Goal: Information Seeking & Learning: Learn about a topic

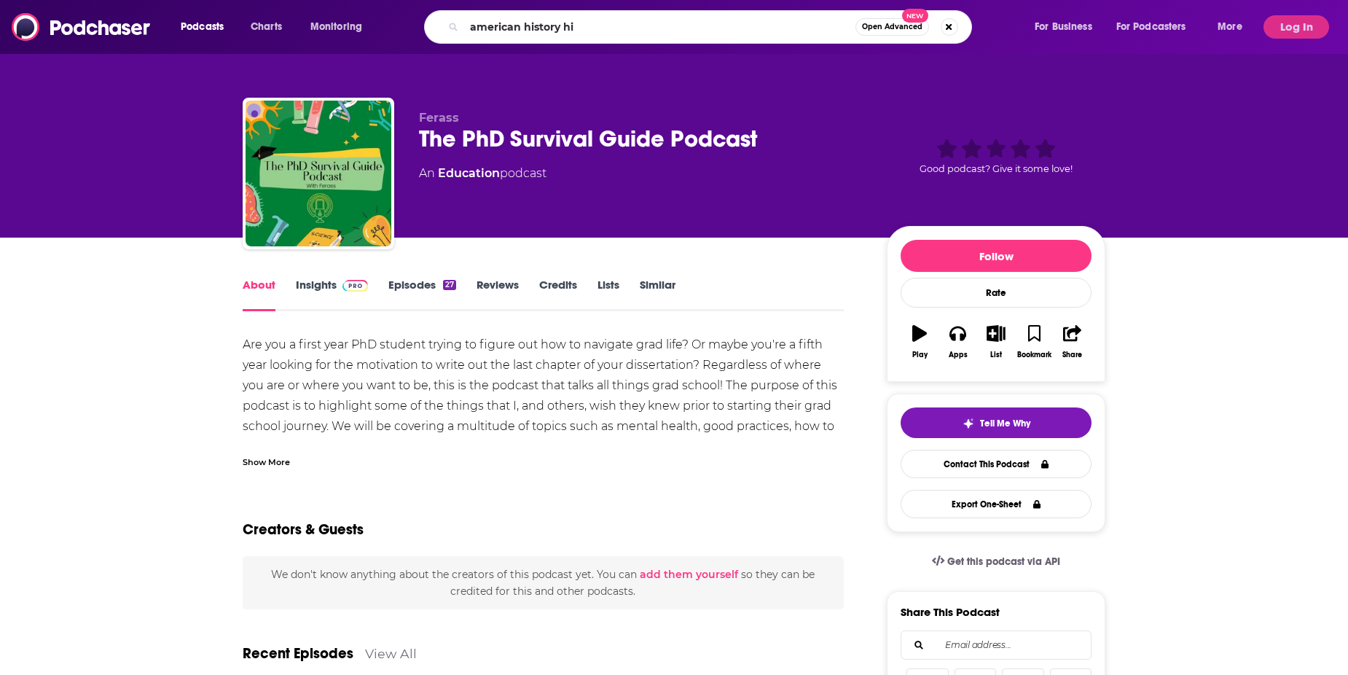
type input "american history hit"
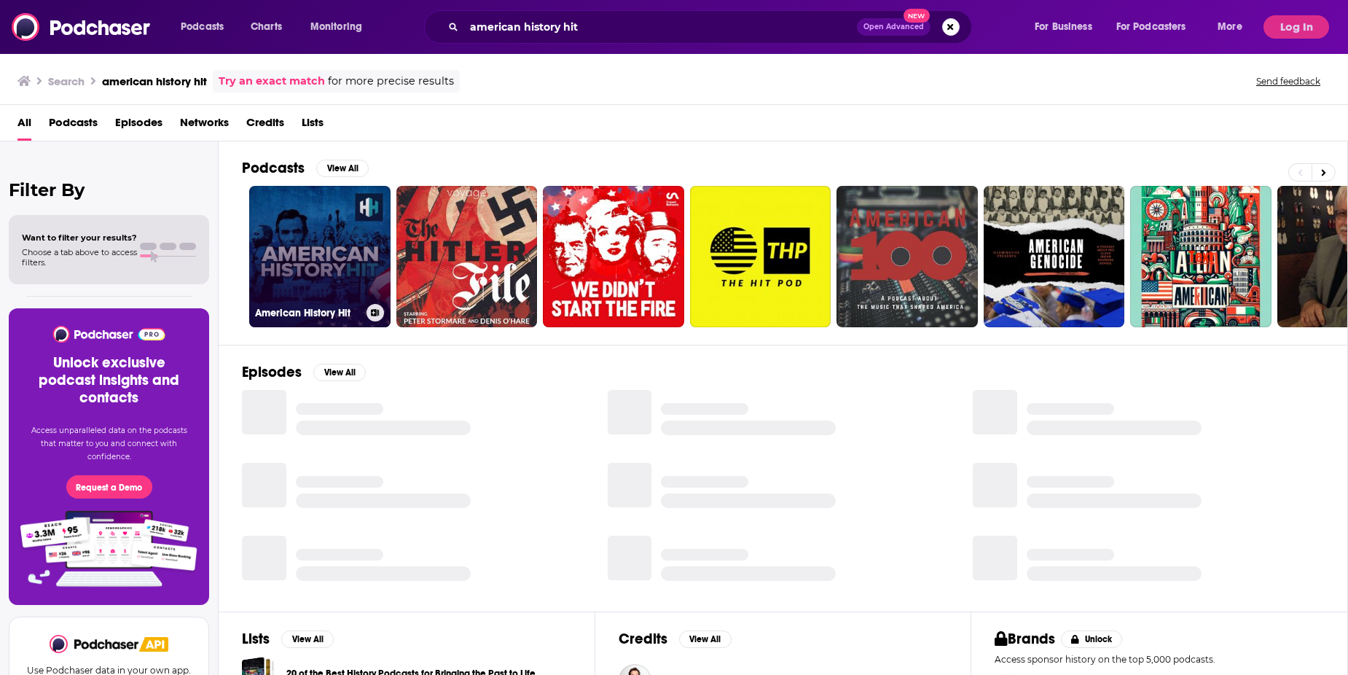
click at [319, 237] on link "American History Hit" at bounding box center [319, 256] width 141 height 141
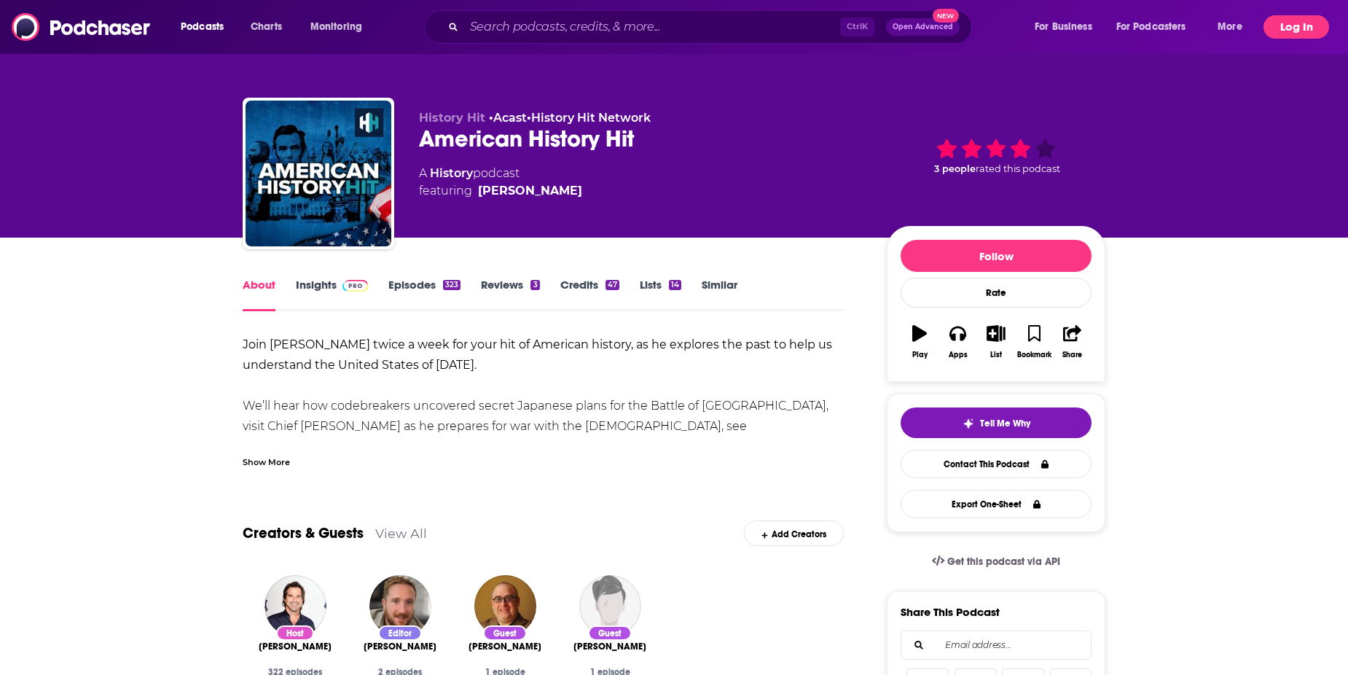
click at [1296, 20] on button "Log In" at bounding box center [1297, 26] width 66 height 23
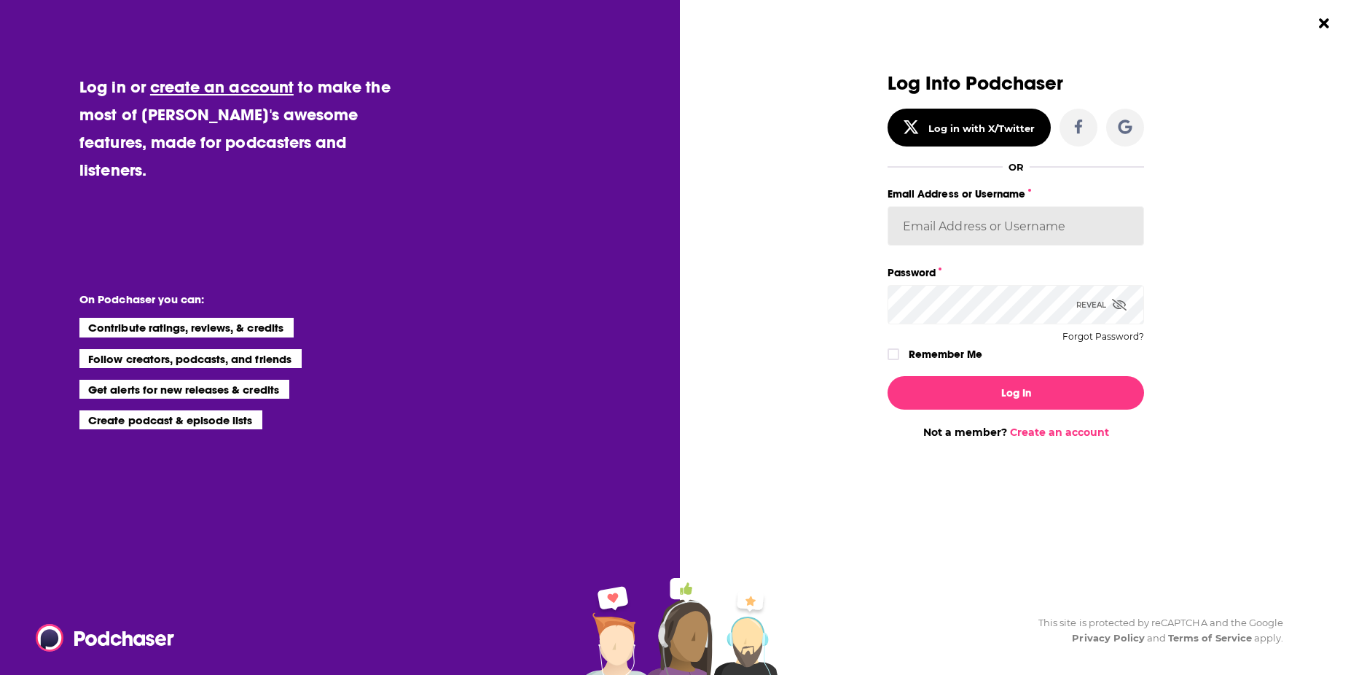
type input "[EMAIL_ADDRESS][DOMAIN_NAME]"
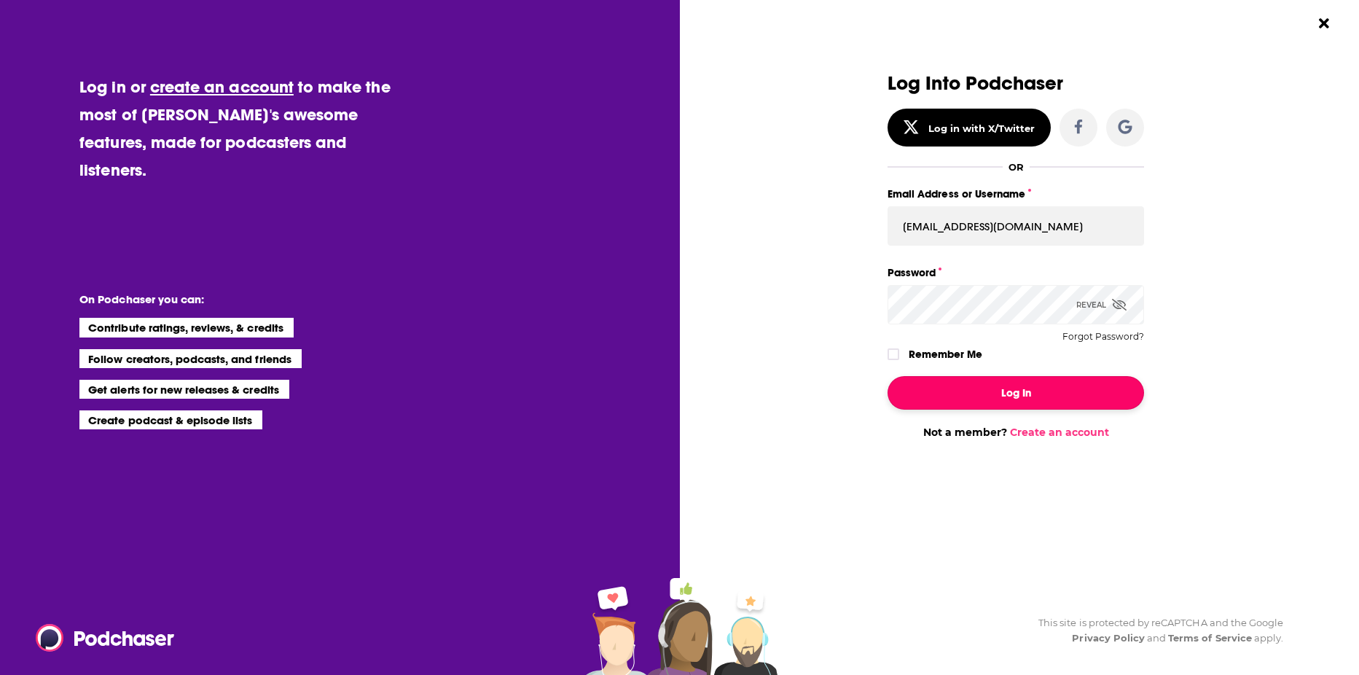
click at [1065, 402] on button "Log In" at bounding box center [1016, 393] width 257 height 34
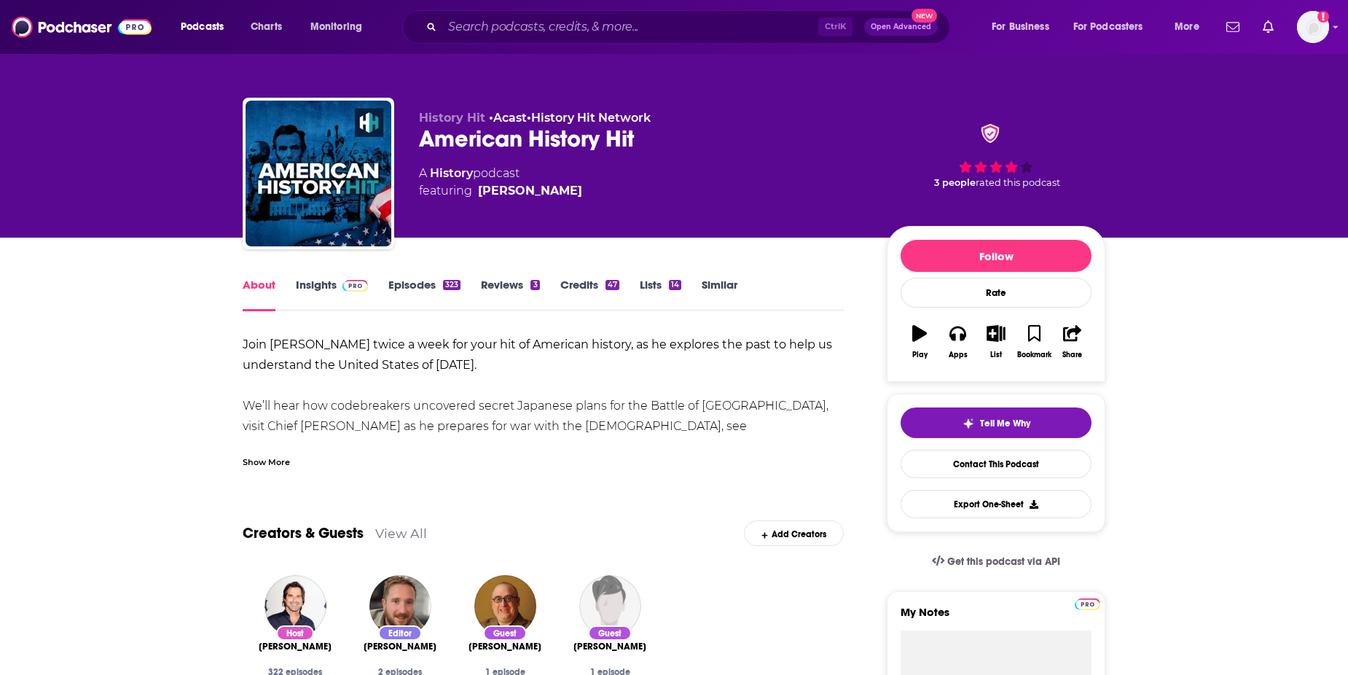
click at [308, 284] on link "Insights" at bounding box center [332, 295] width 72 height 34
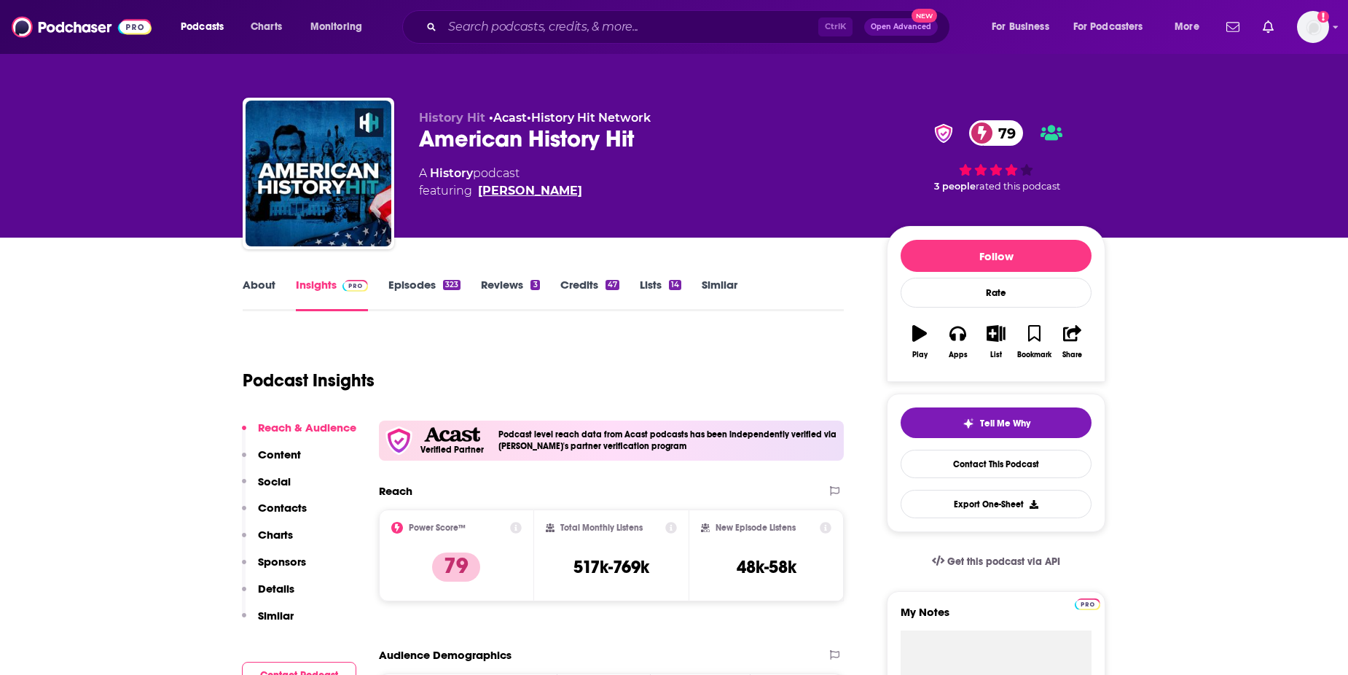
click at [501, 192] on link "[PERSON_NAME]" at bounding box center [530, 190] width 104 height 17
